Goal: Task Accomplishment & Management: Manage account settings

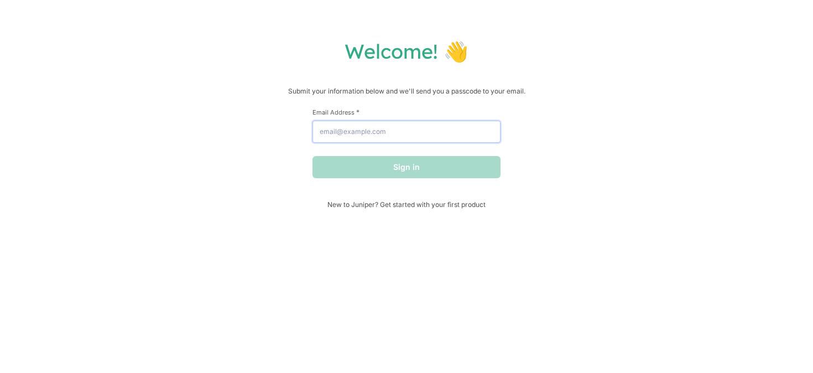
click at [390, 138] on input "Email Address *" at bounding box center [407, 132] width 188 height 22
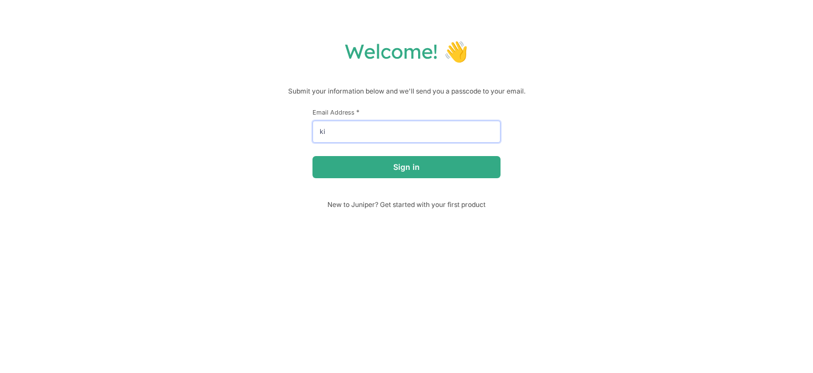
type input "k"
click at [313, 156] on button "Sign in" at bounding box center [407, 167] width 188 height 22
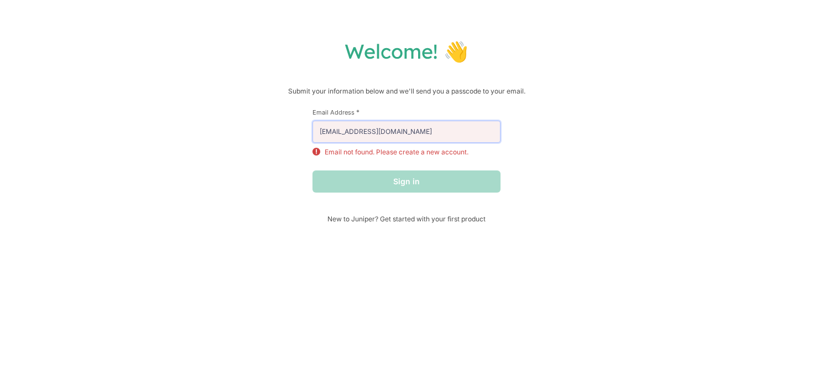
click at [446, 132] on input "[EMAIL_ADDRESS][DOMAIN_NAME]" at bounding box center [407, 132] width 188 height 22
drag, startPoint x: 446, startPoint y: 132, endPoint x: 279, endPoint y: 131, distance: 167.6
click at [279, 133] on div "Welcome! 👋 Submit your information below and we'll send you a passcode to your …" at bounding box center [406, 131] width 791 height 184
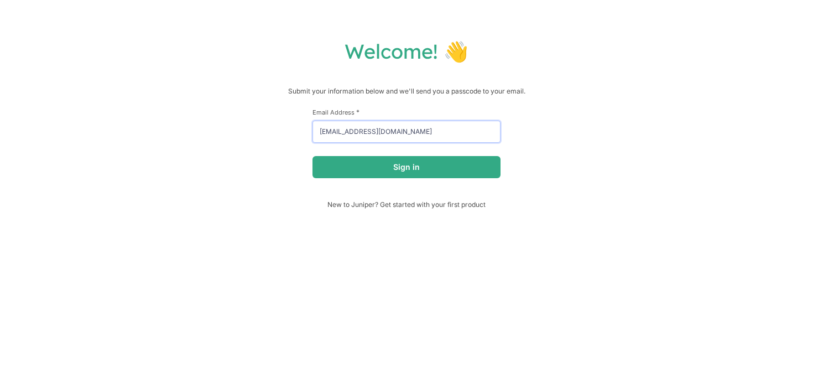
type input "[EMAIL_ADDRESS][DOMAIN_NAME]"
click at [313, 156] on button "Sign in" at bounding box center [407, 167] width 188 height 22
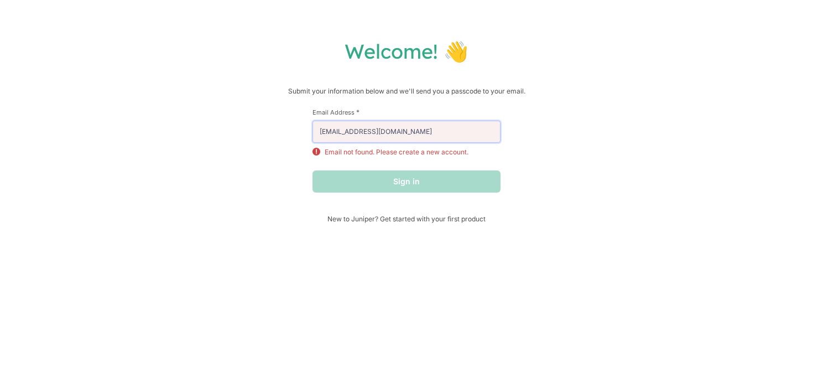
drag, startPoint x: 414, startPoint y: 138, endPoint x: 305, endPoint y: 122, distance: 110.3
click at [305, 122] on div "Welcome! 👋 Submit your information below and we'll send you a passcode to your …" at bounding box center [406, 131] width 791 height 184
